Goal: Transaction & Acquisition: Book appointment/travel/reservation

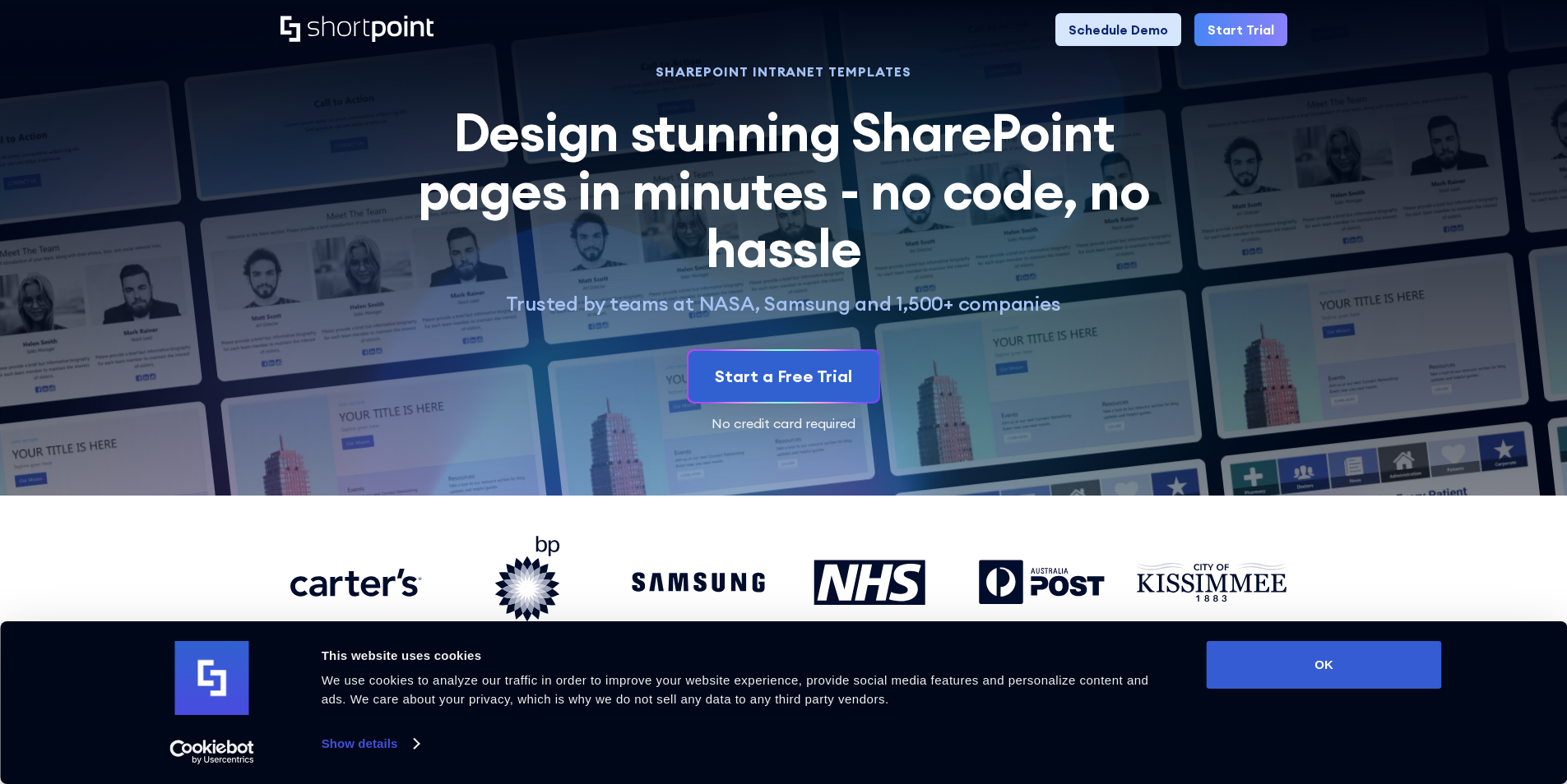
click at [1149, 42] on link "Schedule Demo" at bounding box center [1117, 29] width 126 height 33
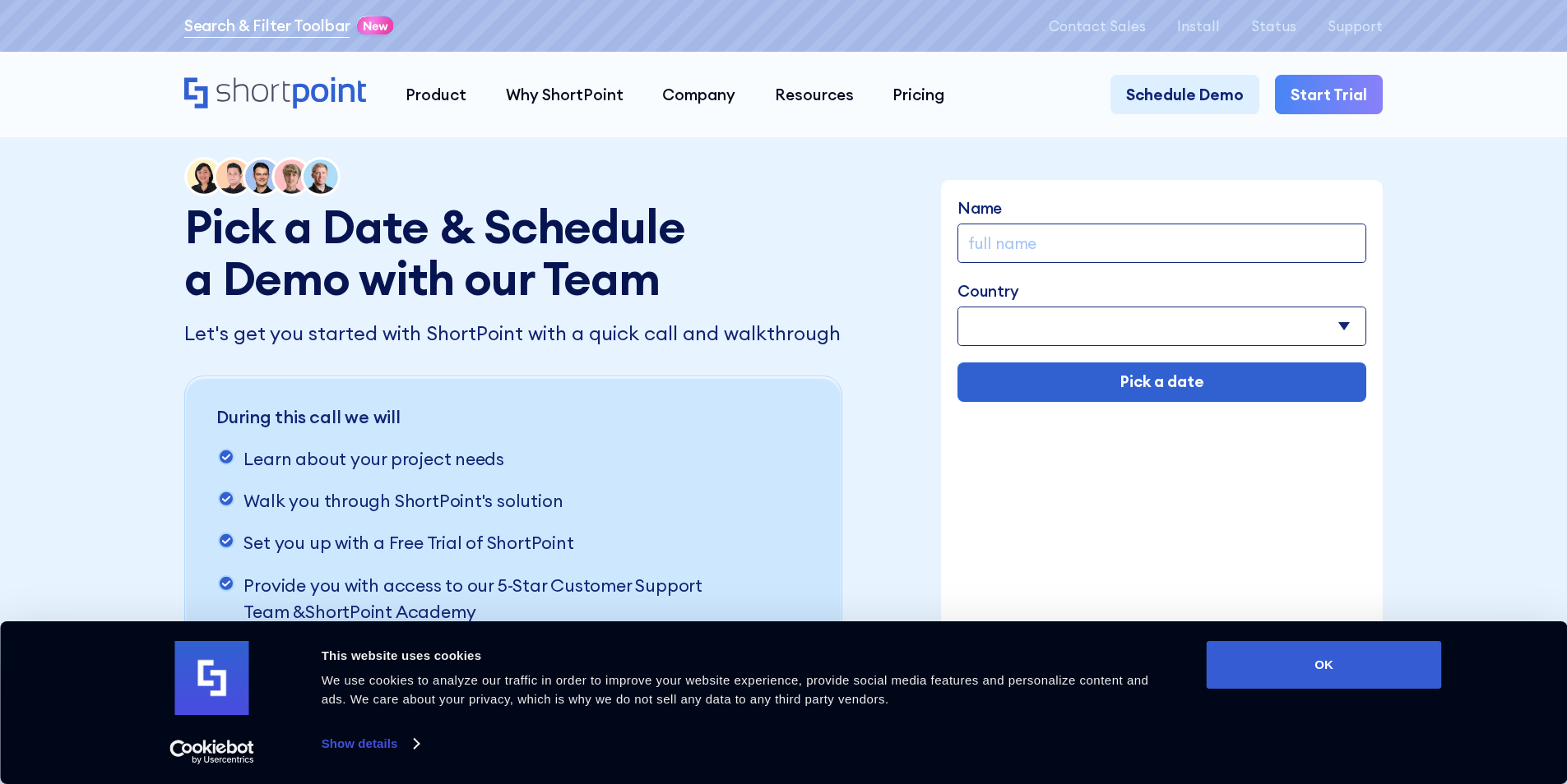
click at [229, 26] on link "Search & Filter Toolbar" at bounding box center [267, 26] width 166 height 24
